Goal: Information Seeking & Learning: Learn about a topic

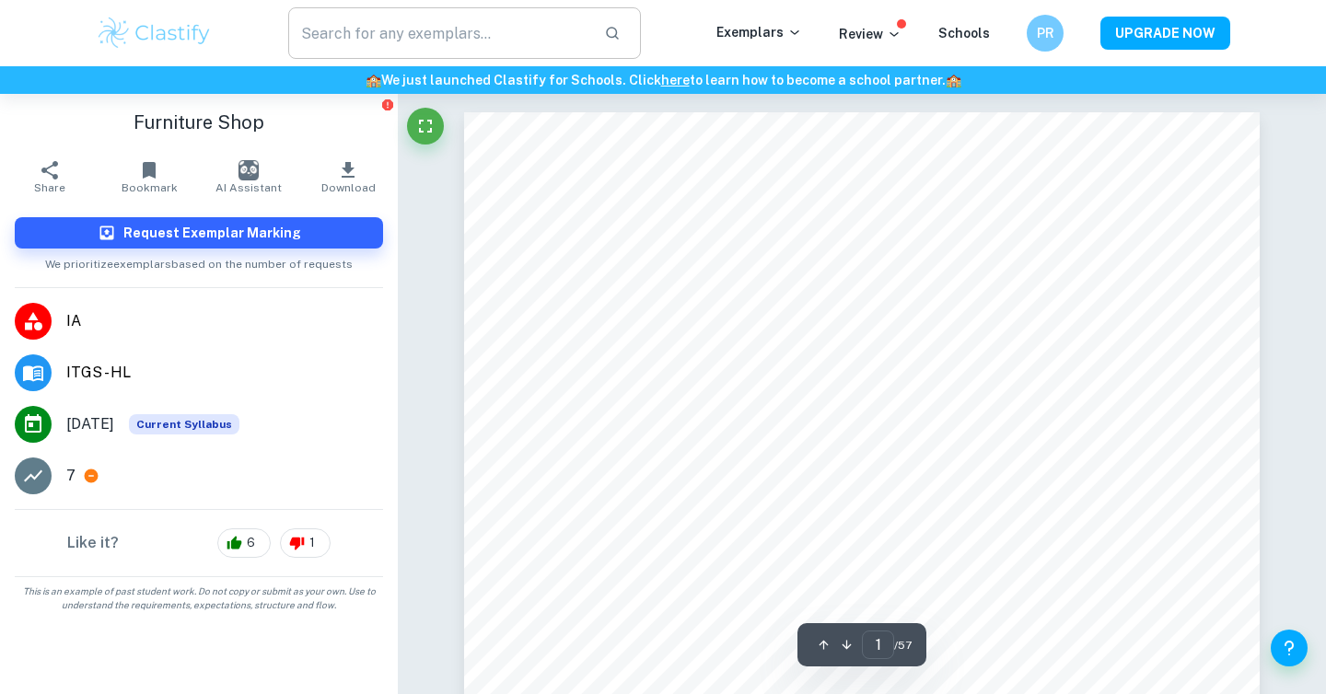
click at [430, 38] on input "text" at bounding box center [438, 33] width 301 height 52
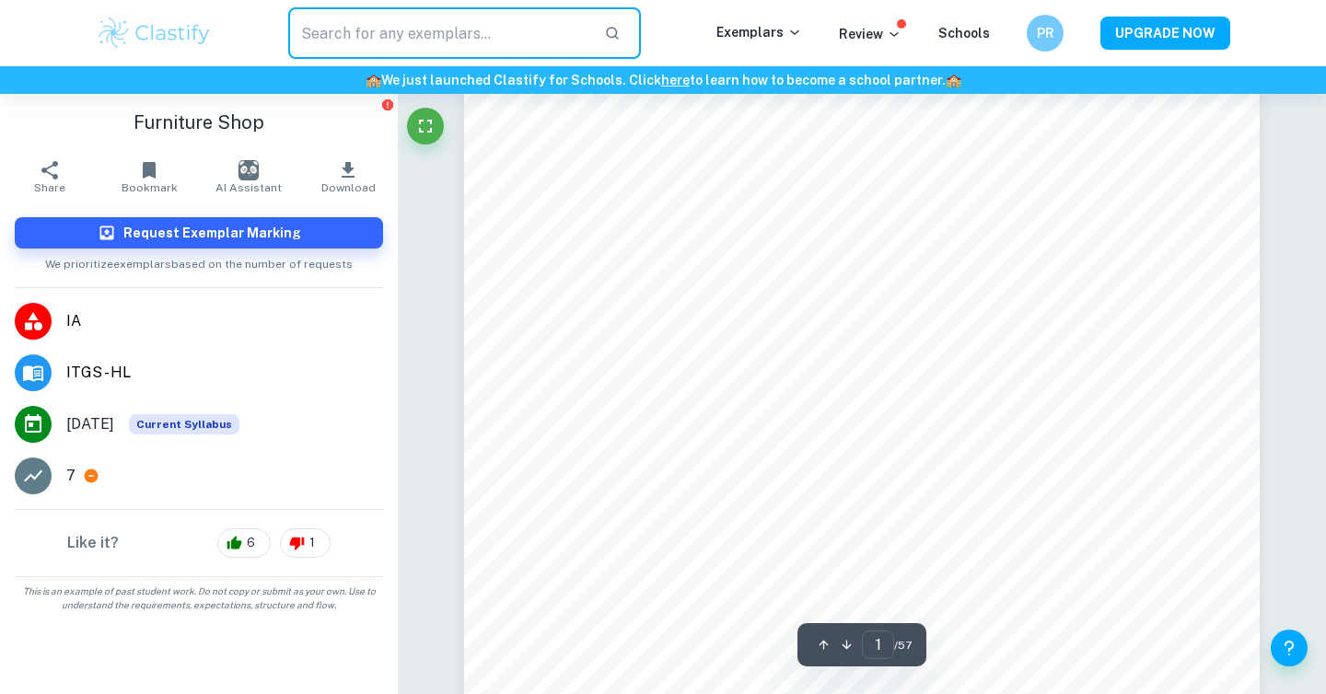
scroll to position [529, 0]
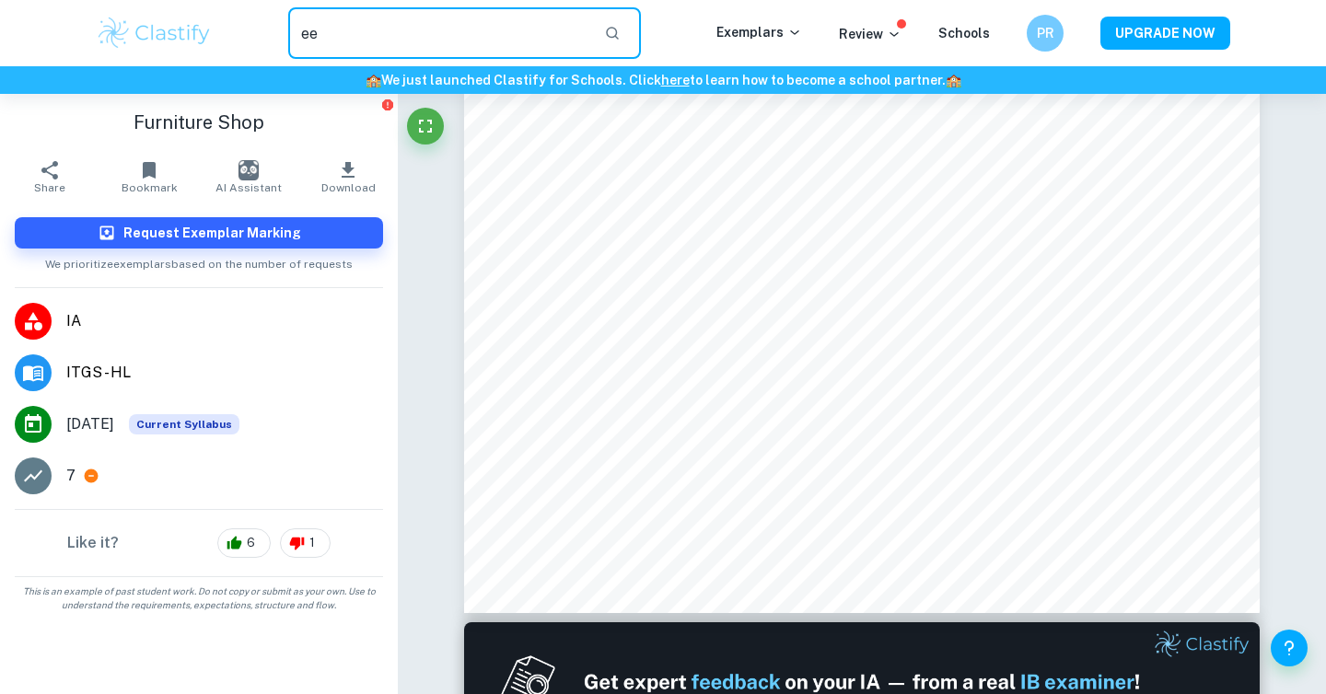
type input "ee"
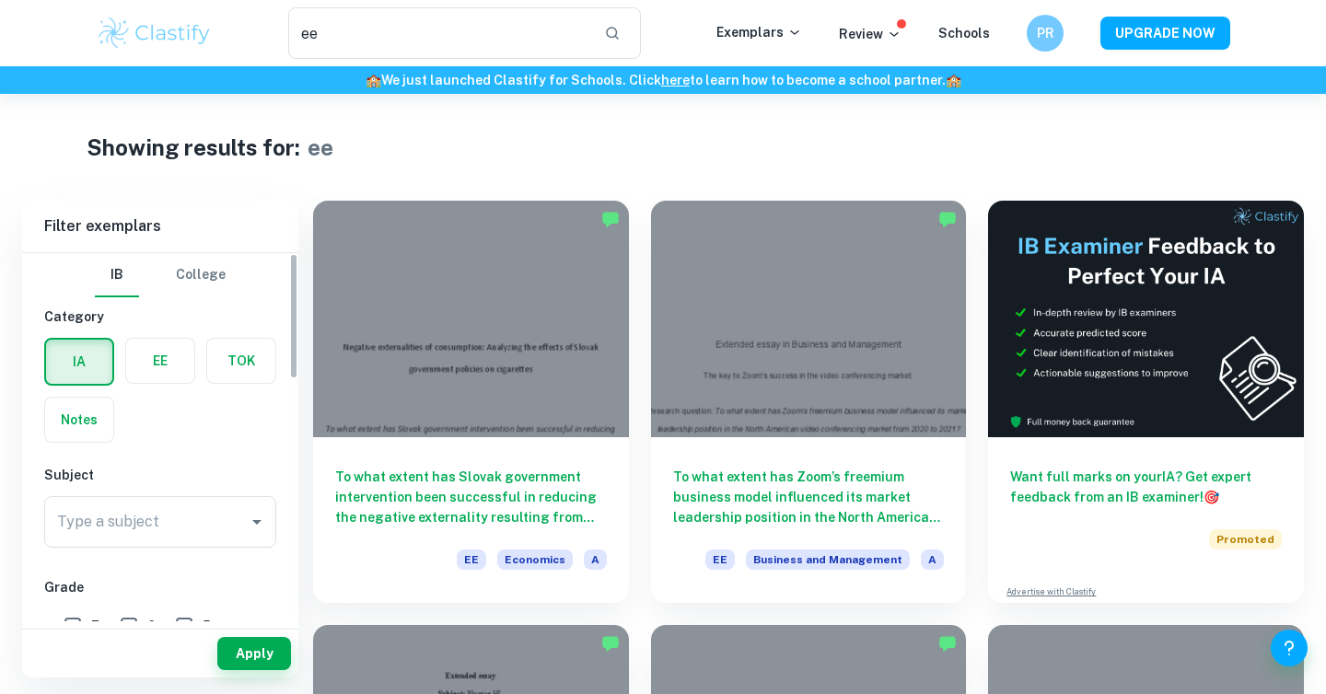
click at [146, 370] on label "button" at bounding box center [160, 361] width 68 height 44
click at [0, 0] on input "radio" at bounding box center [0, 0] width 0 height 0
click at [152, 516] on input "Type a subject" at bounding box center [146, 522] width 188 height 35
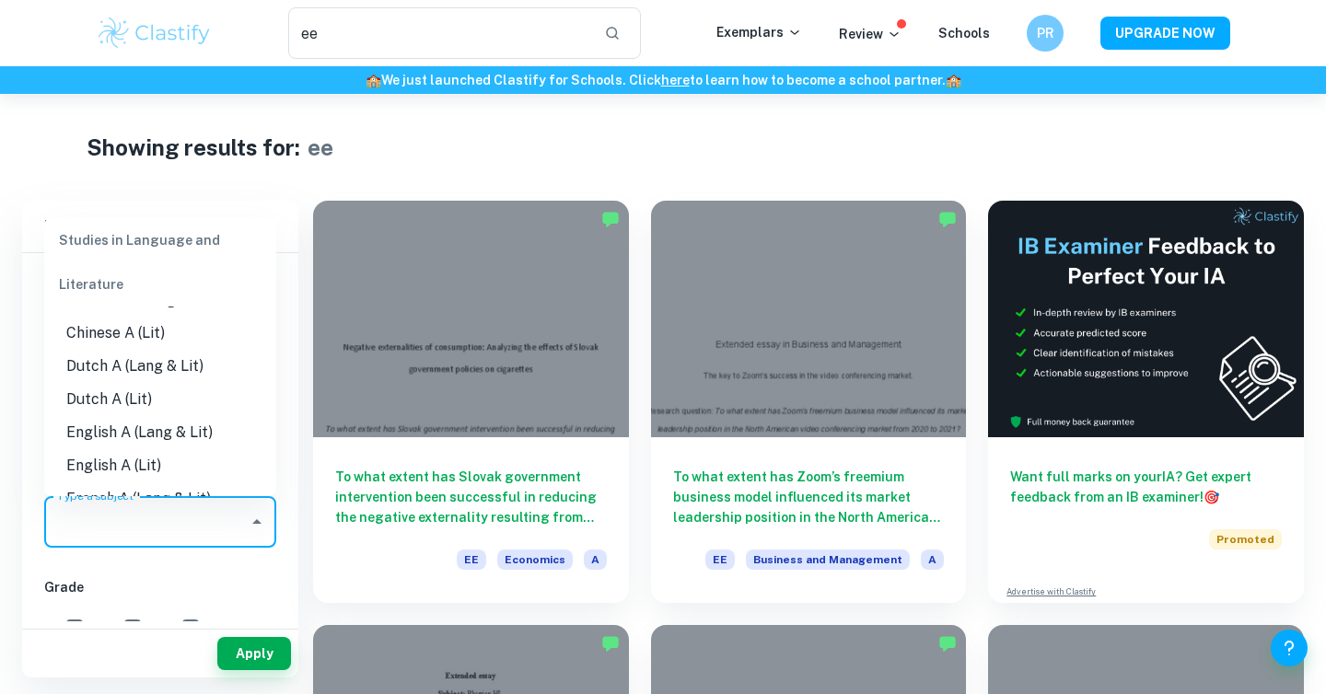
scroll to position [96, 0]
drag, startPoint x: 171, startPoint y: 437, endPoint x: 175, endPoint y: 416, distance: 20.6
click at [171, 437] on li "English A (Lang & Lit)" at bounding box center [160, 433] width 232 height 33
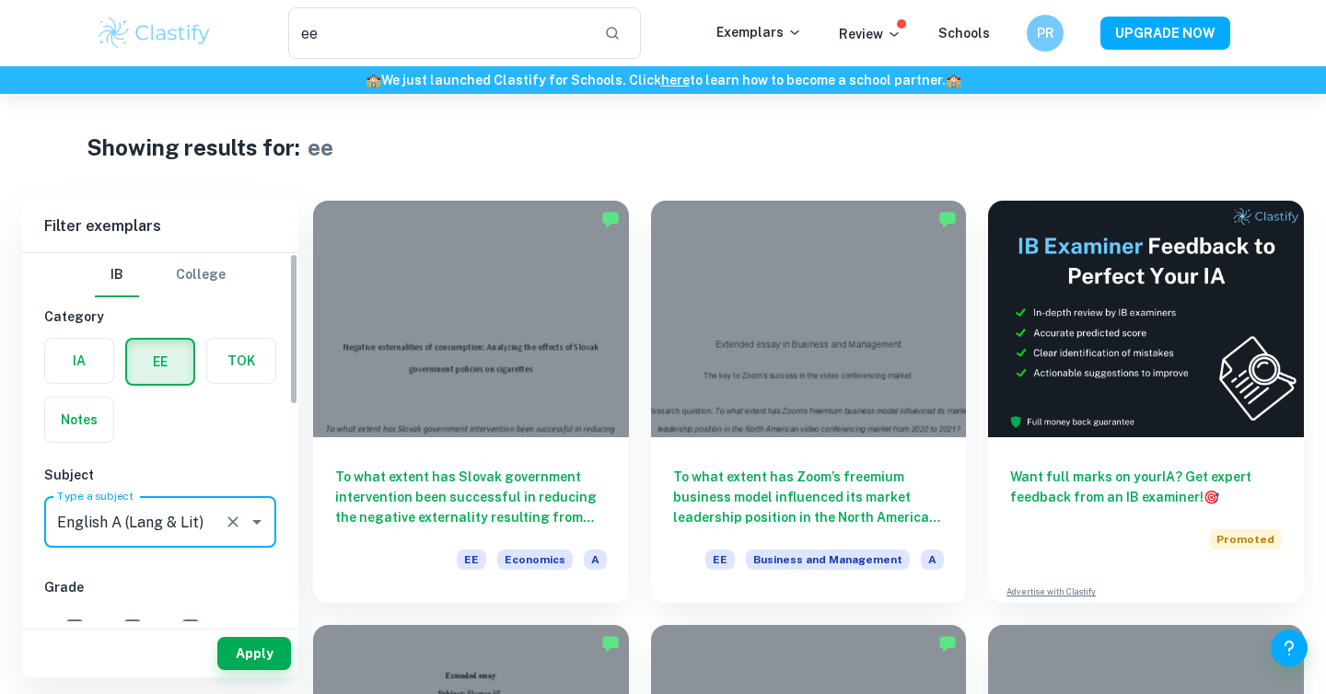
type input "English A (Lang & Lit)"
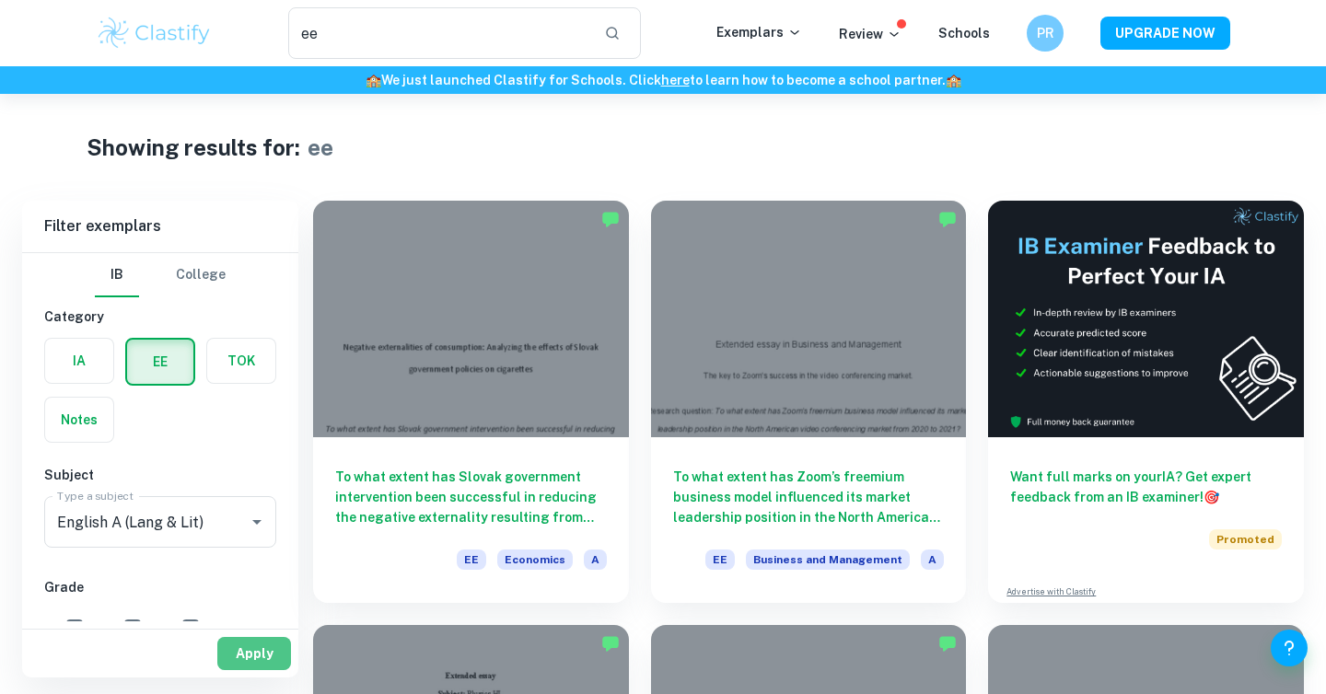
click at [249, 654] on button "Apply" at bounding box center [254, 653] width 74 height 33
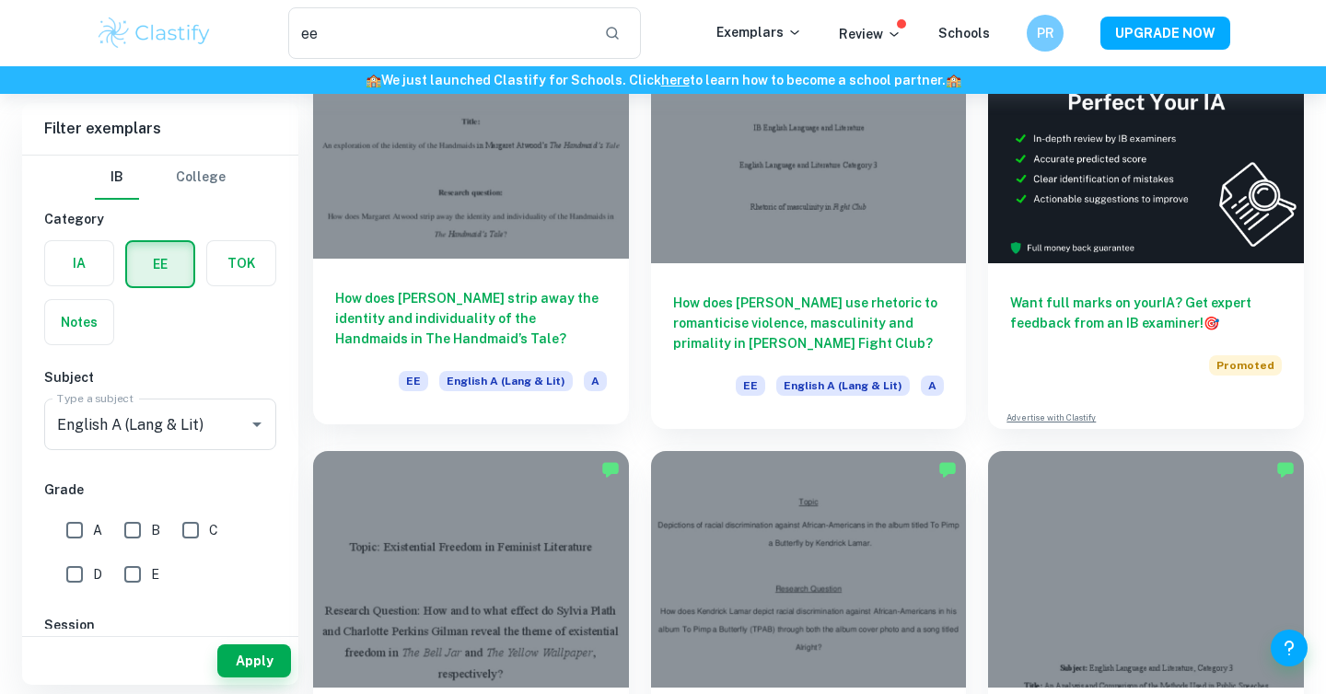
scroll to position [172, 0]
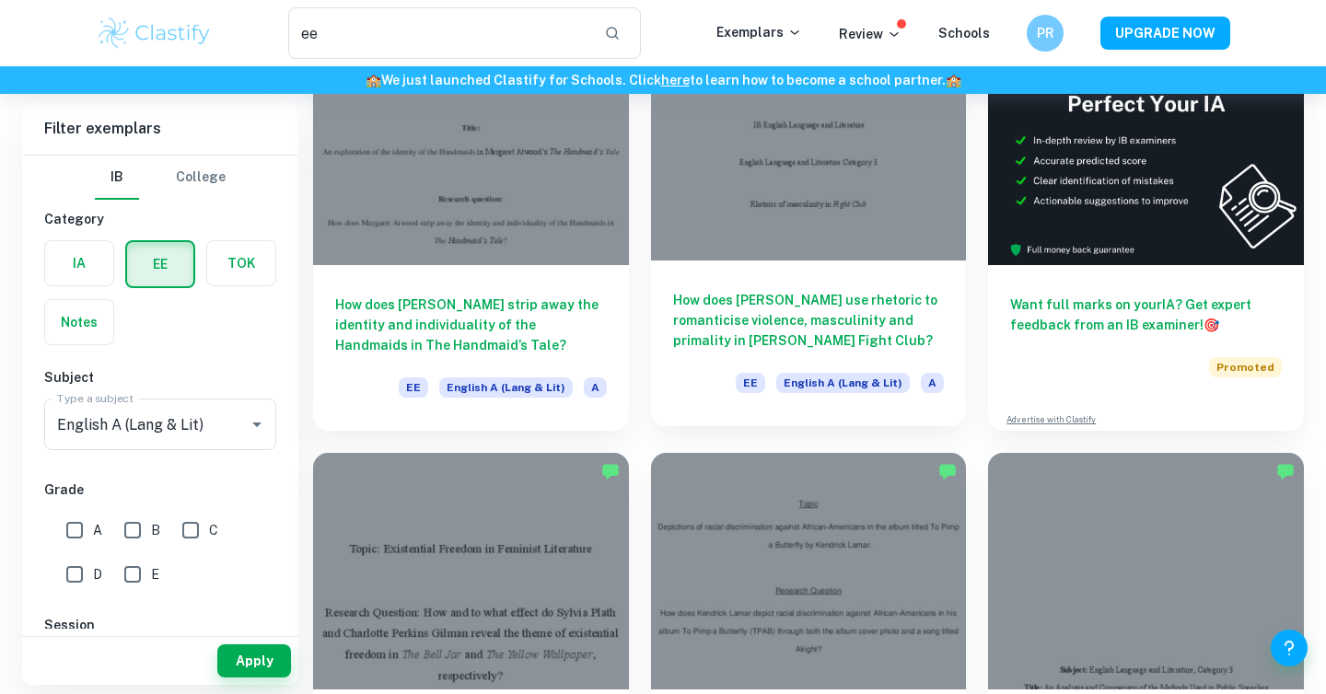
click at [713, 237] on div at bounding box center [809, 142] width 316 height 237
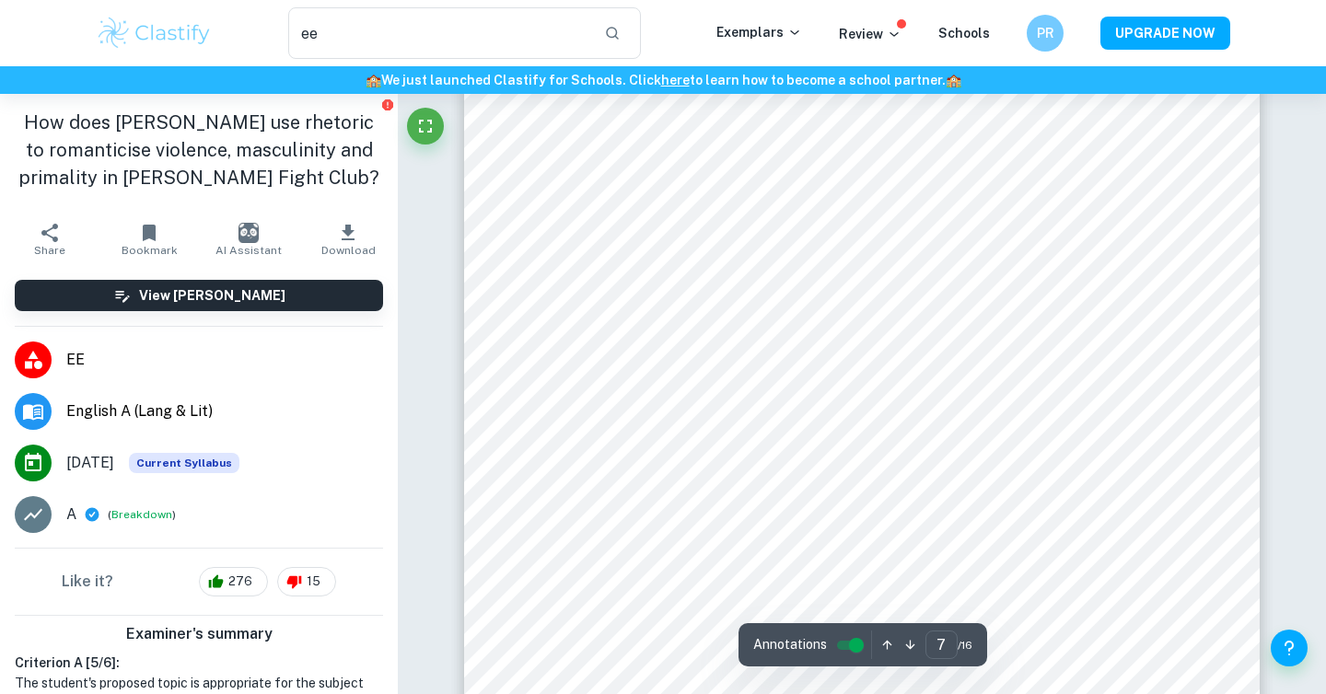
scroll to position [6537, 0]
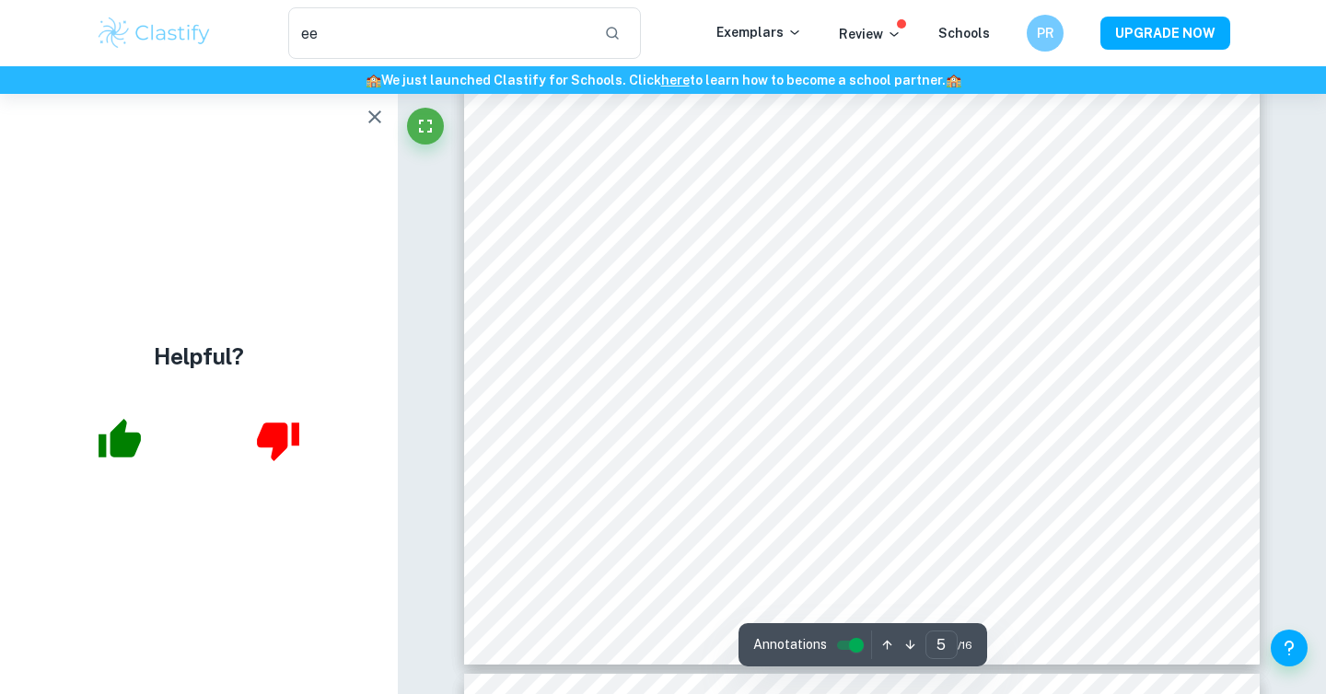
scroll to position [4889, 0]
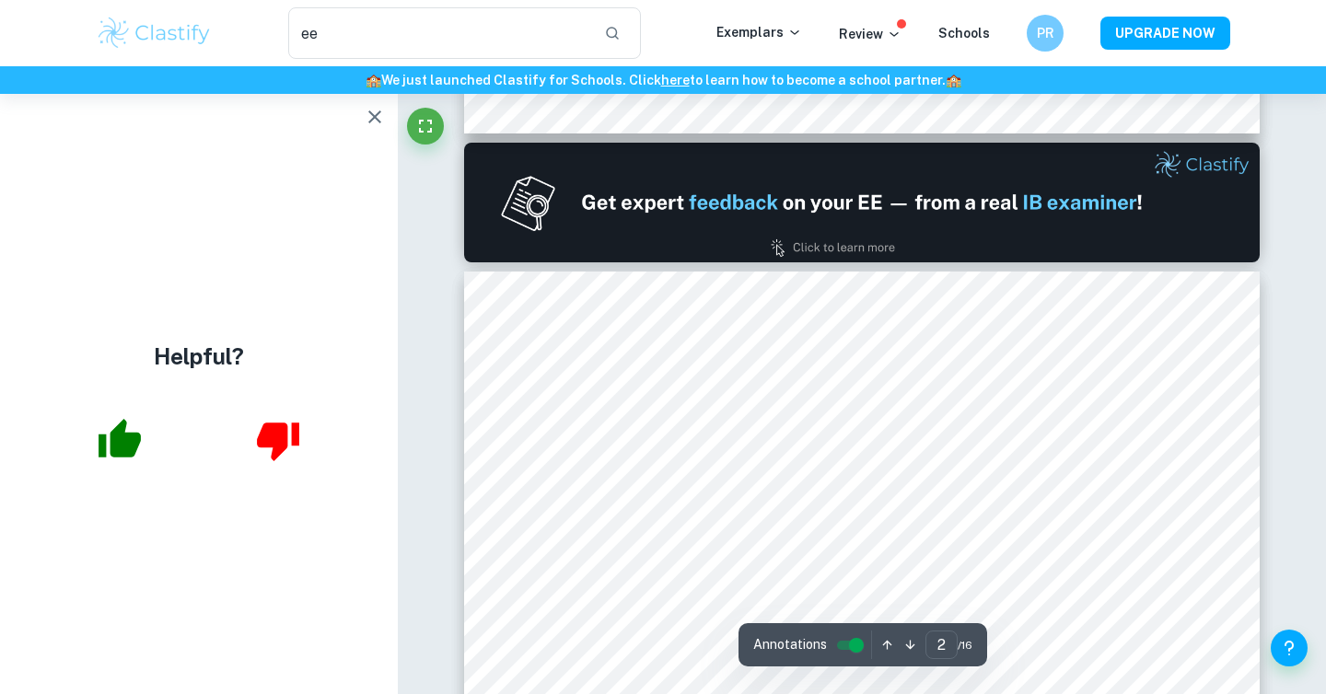
type input "1"
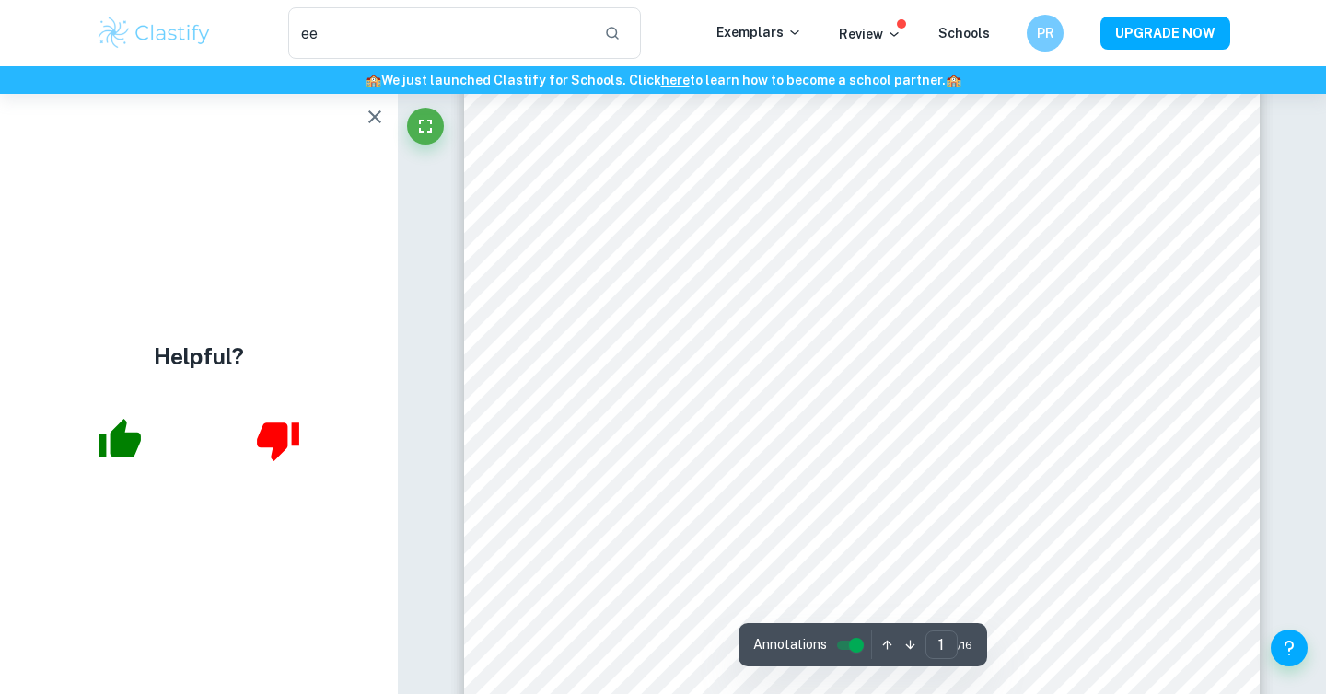
scroll to position [99, 0]
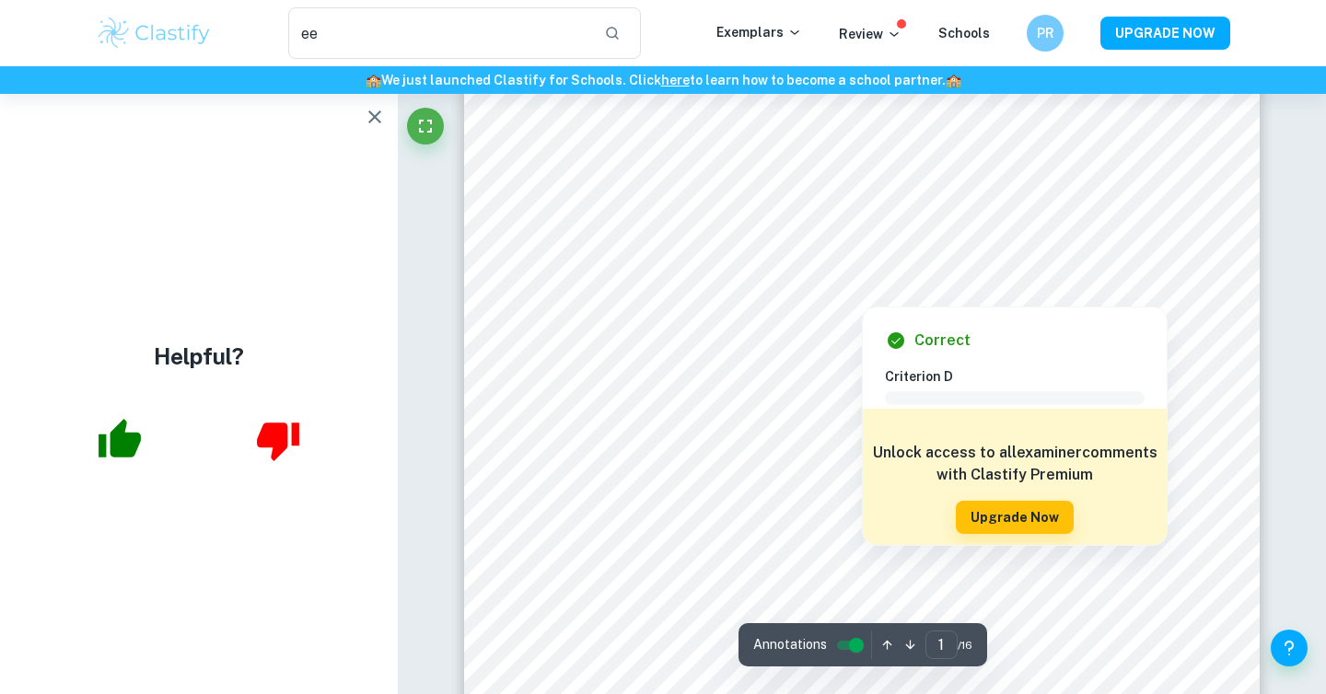
click at [775, 291] on div at bounding box center [862, 293] width 278 height 17
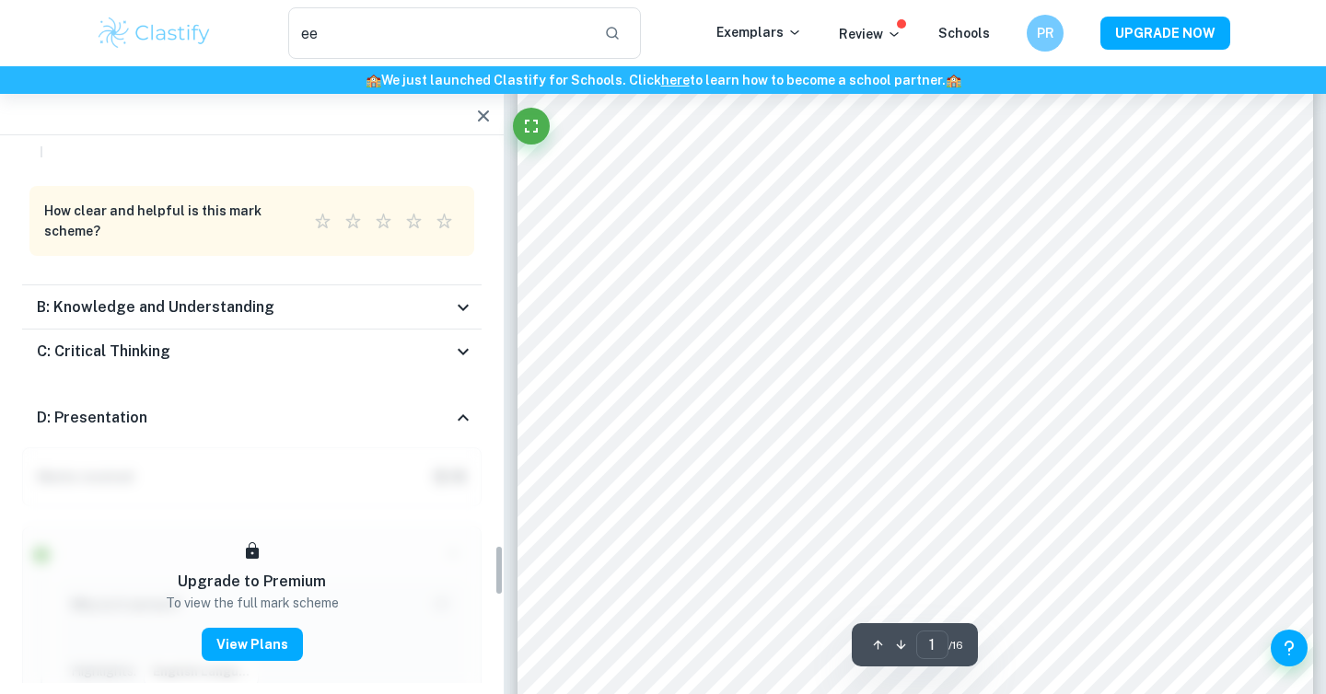
scroll to position [4341, 0]
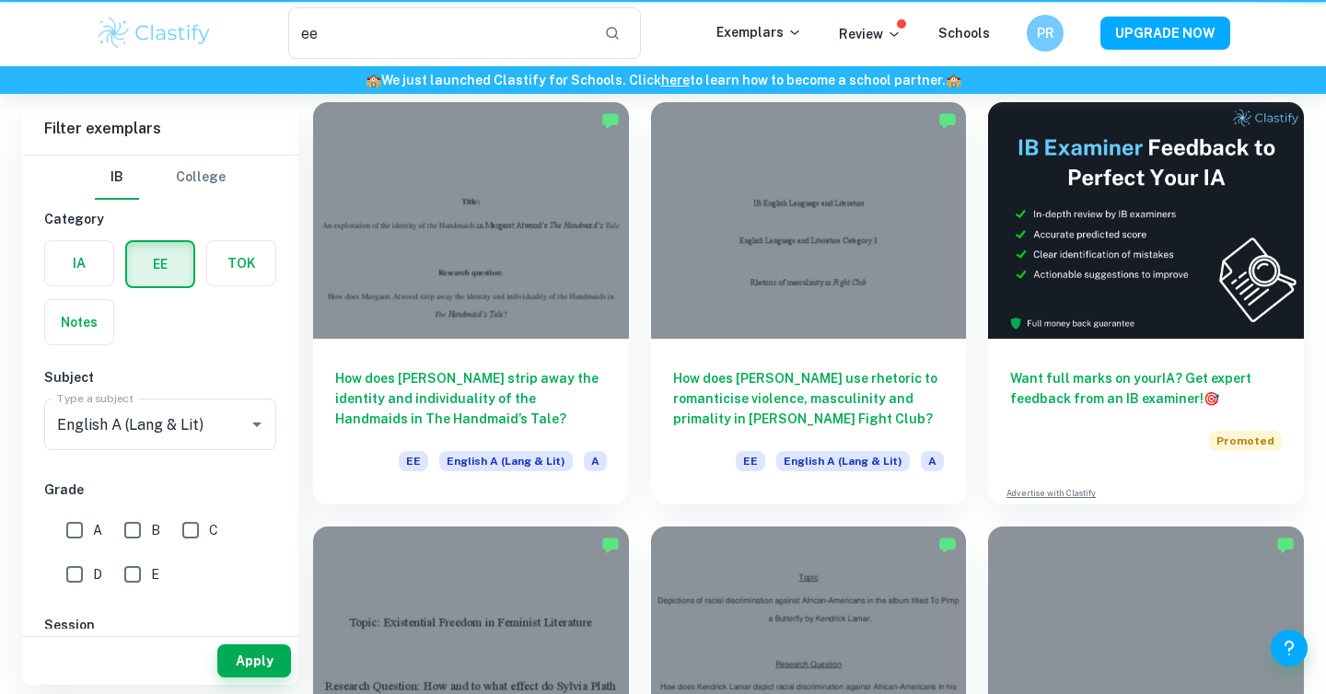
scroll to position [172, 0]
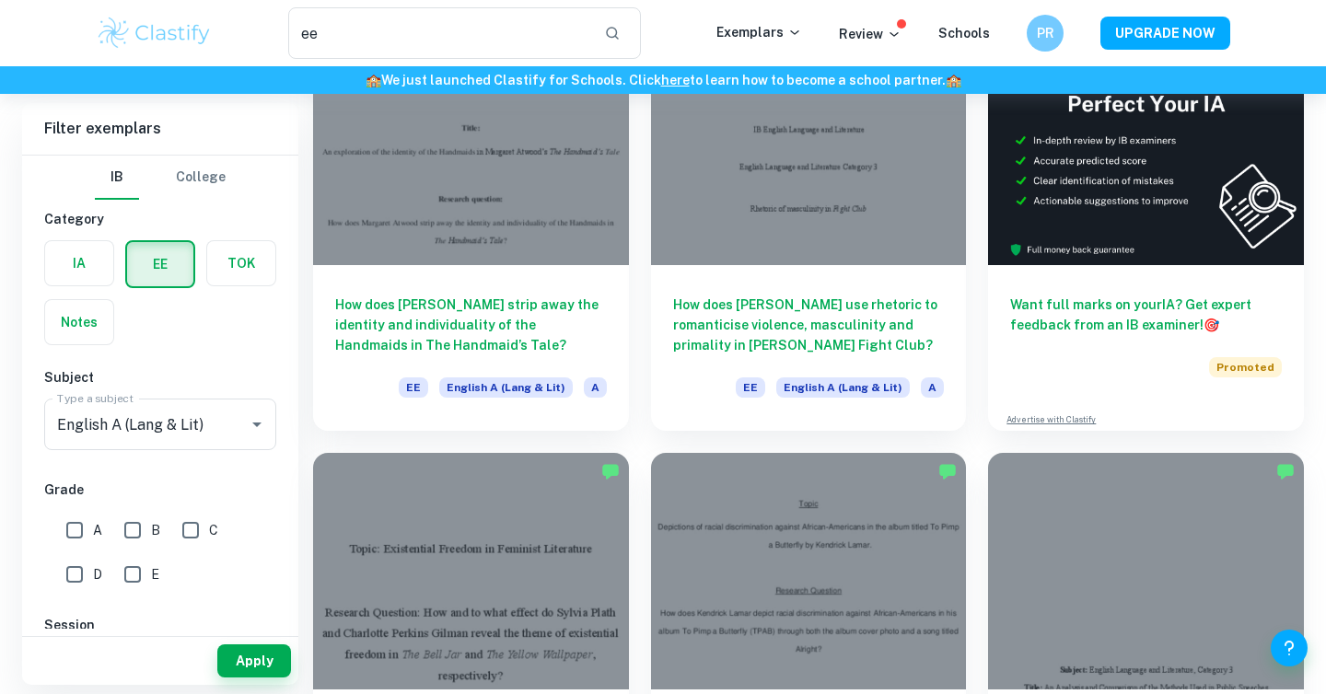
click at [639, 274] on div "How does [PERSON_NAME] use rhetoric to romanticise violence, masculinity and pr…" at bounding box center [798, 218] width 338 height 425
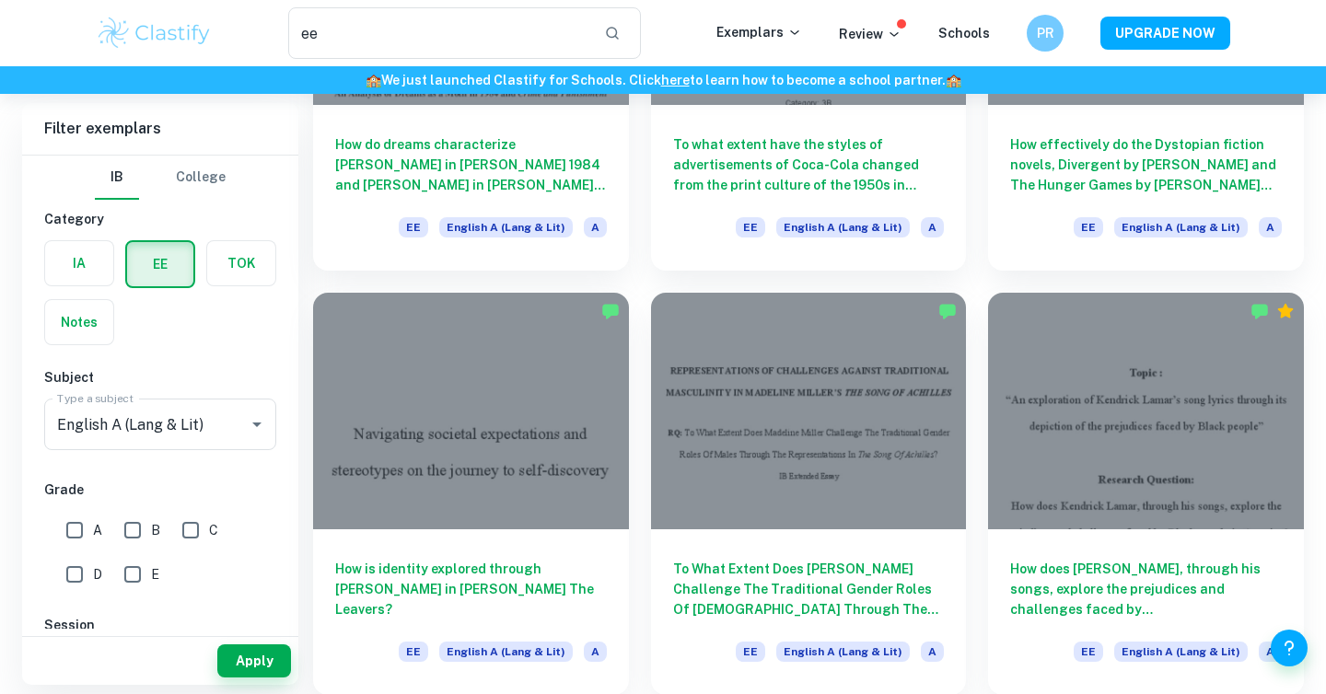
scroll to position [1250, 0]
